Goal: Transaction & Acquisition: Purchase product/service

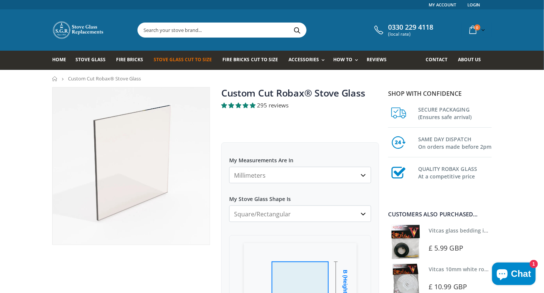
click at [365, 213] on select "Square/Rectangular Arched Half Arch Both Top Corners Cut Single Corner Cut Slop…" at bounding box center [300, 214] width 142 height 17
click at [366, 213] on select "Square/Rectangular Arched Half Arch Both Top Corners Cut Single Corner Cut Slop…" at bounding box center [300, 214] width 142 height 17
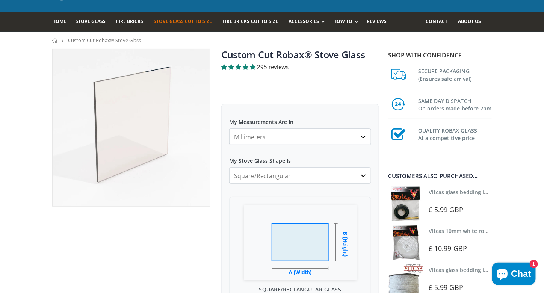
scroll to position [38, 0]
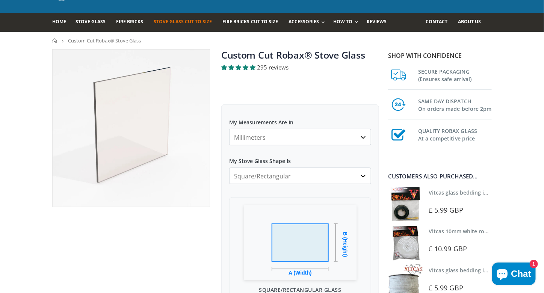
click at [366, 175] on select "Square/Rectangular Arched Half Arch Both Top Corners Cut Single Corner Cut Slop…" at bounding box center [300, 176] width 142 height 17
click at [362, 176] on select "Square/Rectangular Arched Half Arch Both Top Corners Cut Single Corner Cut Slop…" at bounding box center [300, 176] width 142 height 17
click at [229, 168] on select "Square/Rectangular Arched Half Arch Both Top Corners Cut Single Corner Cut Slop…" at bounding box center [300, 176] width 142 height 17
click at [358, 174] on select "Square/Rectangular Arched Half Arch Both Top Corners Cut Single Corner Cut Slop…" at bounding box center [300, 176] width 142 height 17
click at [229, 168] on select "Square/Rectangular Arched Half Arch Both Top Corners Cut Single Corner Cut Slop…" at bounding box center [300, 176] width 142 height 17
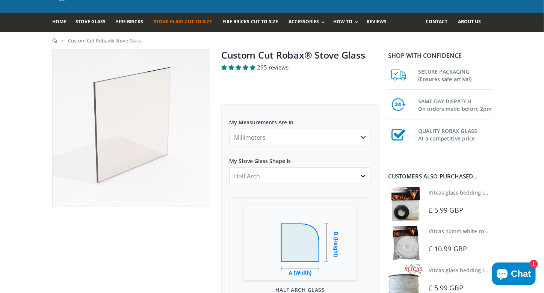
click at [360, 172] on select "Square/Rectangular Arched Half Arch Both Top Corners Cut Single Corner Cut Slop…" at bounding box center [300, 176] width 142 height 17
click at [229, 168] on select "Square/Rectangular Arched Half Arch Both Top Corners Cut Single Corner Cut Slop…" at bounding box center [300, 176] width 142 height 17
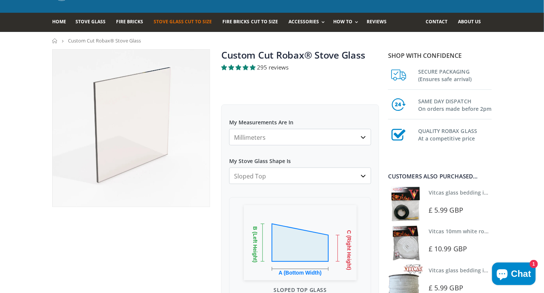
click at [367, 177] on select "Square/Rectangular Arched Half Arch Both Top Corners Cut Single Corner Cut Slop…" at bounding box center [300, 176] width 142 height 17
select select "arched"
click at [229, 168] on select "Square/Rectangular Arched Half Arch Both Top Corners Cut Single Corner Cut Slop…" at bounding box center [300, 176] width 142 height 17
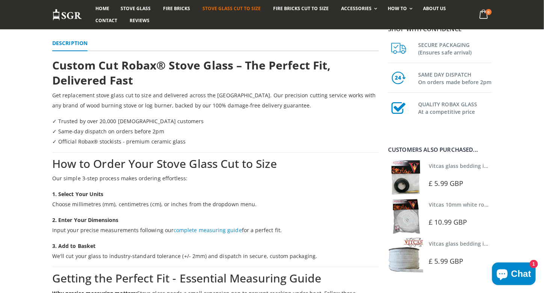
scroll to position [676, 0]
click at [213, 229] on link "complete measuring guide" at bounding box center [208, 229] width 68 height 7
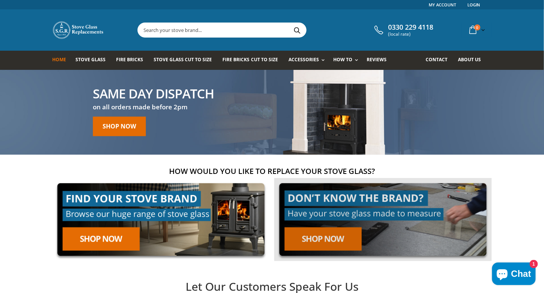
click at [320, 237] on link at bounding box center [383, 219] width 218 height 83
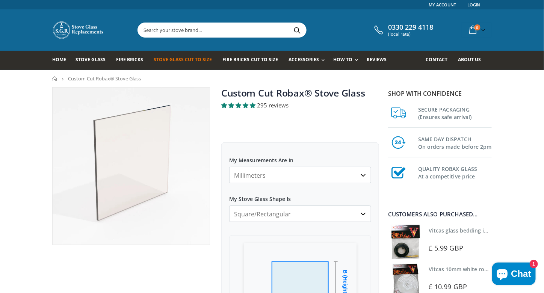
click at [364, 175] on select "Millimeters Centimeters Inches" at bounding box center [300, 175] width 142 height 17
click at [229, 167] on select "Millimeters Centimeters Inches" at bounding box center [300, 175] width 142 height 17
click at [362, 215] on select "Square/Rectangular Arched Half Arch Both Top Corners Cut Single Corner Cut Slop…" at bounding box center [300, 214] width 142 height 17
click at [229, 206] on select "Square/Rectangular Arched Half Arch Both Top Corners Cut Single Corner Cut Slop…" at bounding box center [300, 214] width 142 height 17
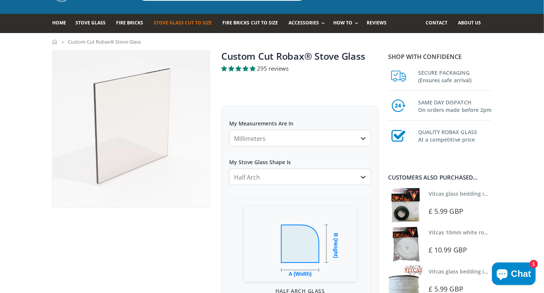
scroll to position [37, 0]
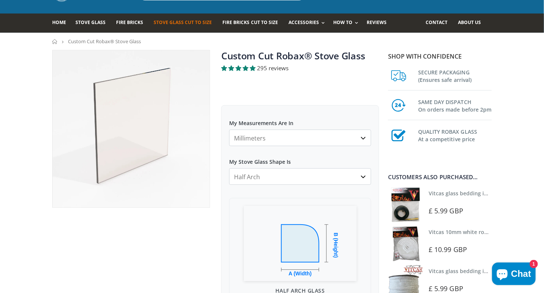
click at [360, 175] on select "Square/Rectangular Arched Half Arch Both Top Corners Cut Single Corner Cut Slop…" at bounding box center [300, 176] width 142 height 17
select select "arched"
click at [229, 168] on select "Square/Rectangular Arched Half Arch Both Top Corners Cut Single Corner Cut Slop…" at bounding box center [300, 176] width 142 height 17
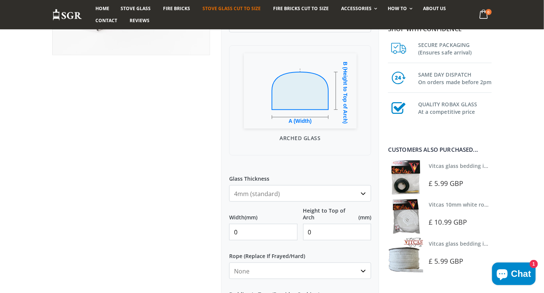
click at [262, 232] on input "0" at bounding box center [263, 232] width 68 height 17
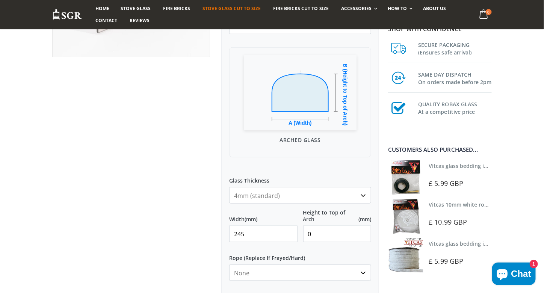
type input "245"
click at [332, 238] on input "0" at bounding box center [337, 234] width 68 height 17
click at [364, 229] on input "1" at bounding box center [337, 234] width 68 height 17
type input "0"
click at [364, 237] on input "0" at bounding box center [337, 234] width 68 height 17
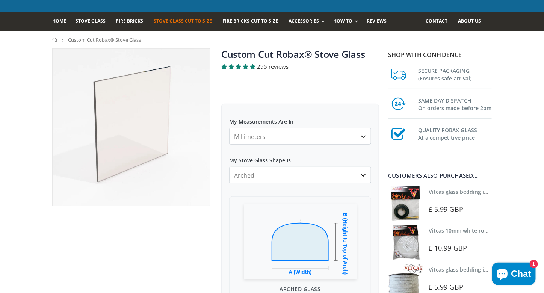
scroll to position [38, 0]
